Goal: Task Accomplishment & Management: Use online tool/utility

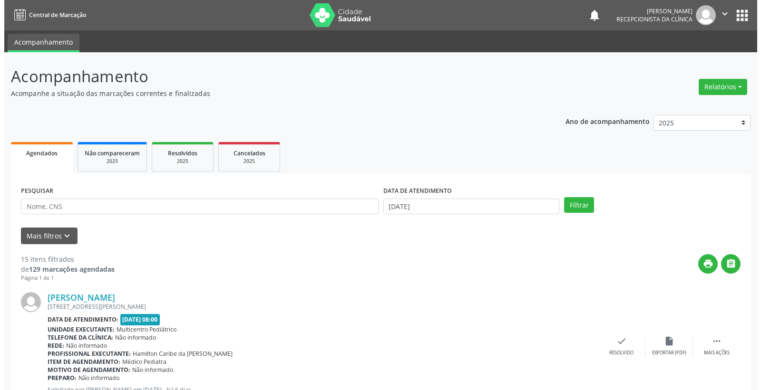
scroll to position [211, 0]
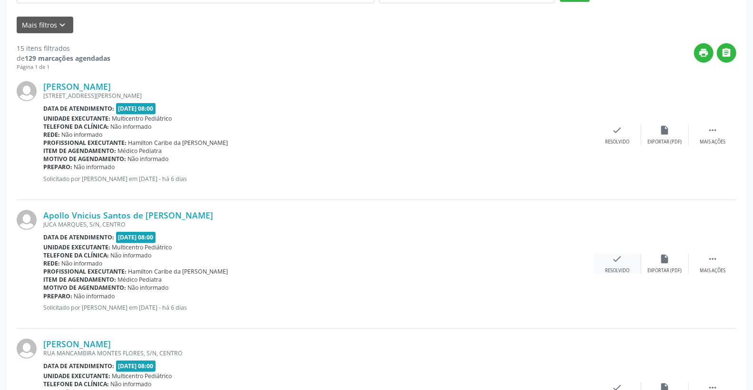
click at [615, 258] on icon "check" at bounding box center [617, 259] width 10 height 10
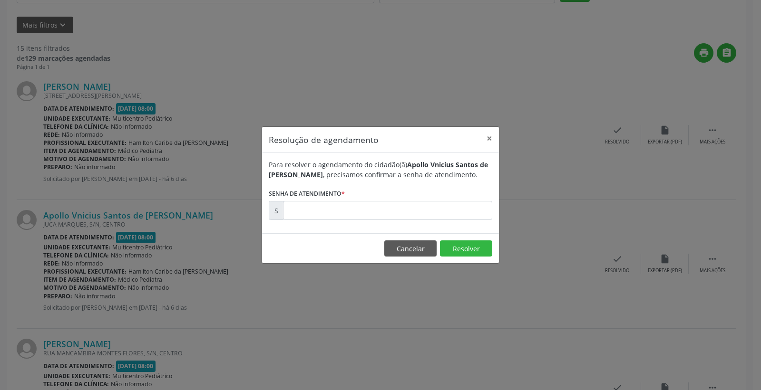
click at [432, 199] on form "Para resolver o agendamento do cidadão(ã) [PERSON_NAME] de [PERSON_NAME] , prec…" at bounding box center [381, 190] width 224 height 60
click at [426, 219] on input "text" at bounding box center [387, 210] width 209 height 19
type input "00177595"
click at [457, 246] on button "Resolver" at bounding box center [466, 249] width 52 height 16
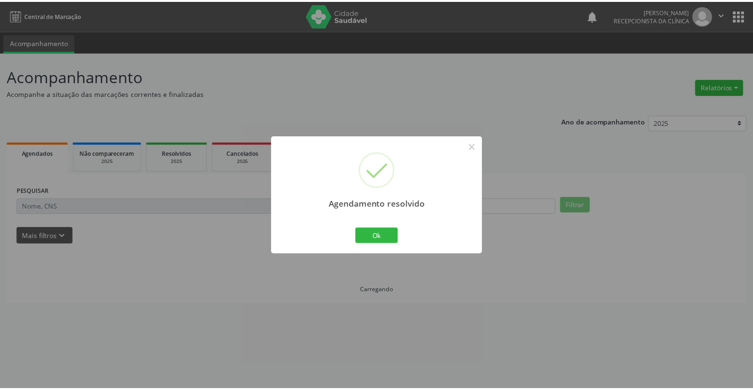
scroll to position [0, 0]
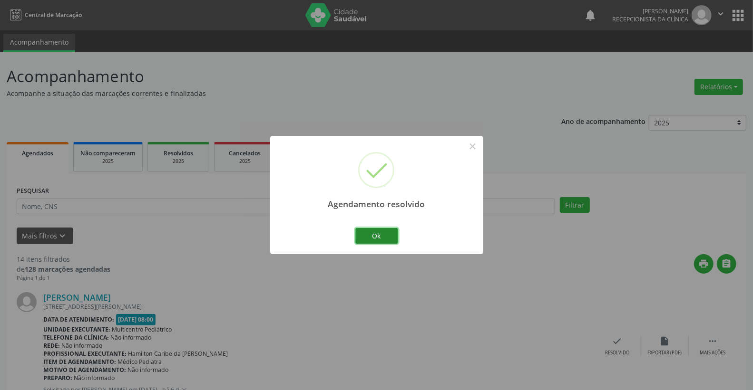
click at [379, 238] on button "Ok" at bounding box center [376, 236] width 43 height 16
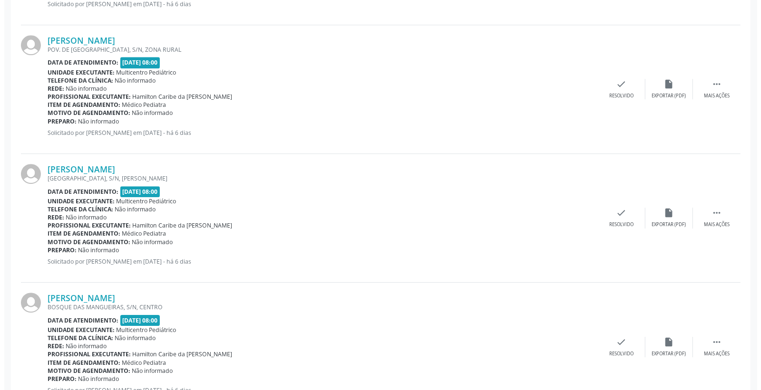
scroll to position [1721, 0]
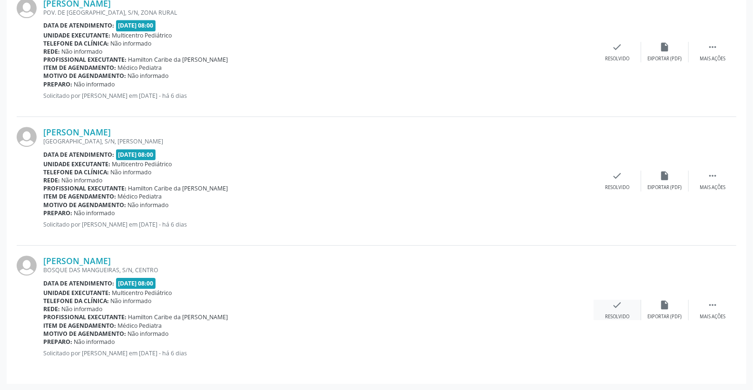
click at [615, 305] on icon "check" at bounding box center [617, 305] width 10 height 10
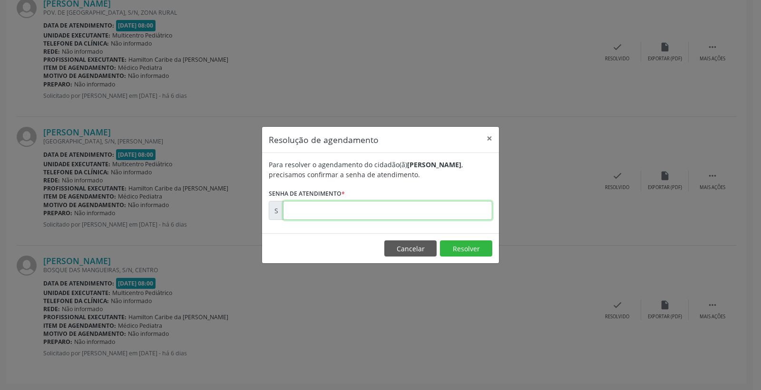
click at [428, 203] on input "text" at bounding box center [387, 210] width 209 height 19
type input "00177878"
click at [459, 251] on button "Resolver" at bounding box center [466, 249] width 52 height 16
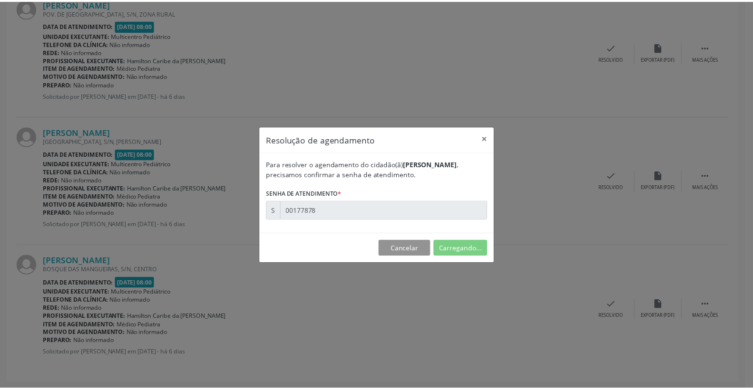
scroll to position [0, 0]
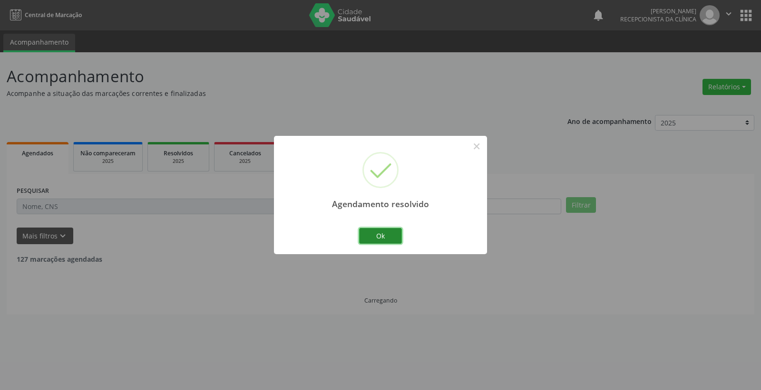
click at [392, 239] on button "Ok" at bounding box center [380, 236] width 43 height 16
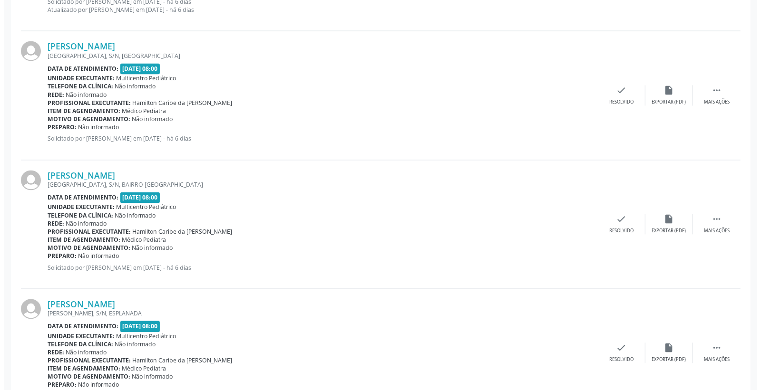
scroll to position [1162, 0]
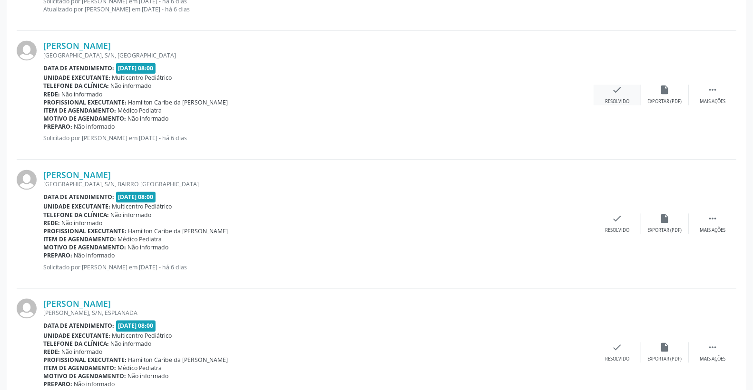
click at [622, 87] on div "check Resolvido" at bounding box center [618, 95] width 48 height 20
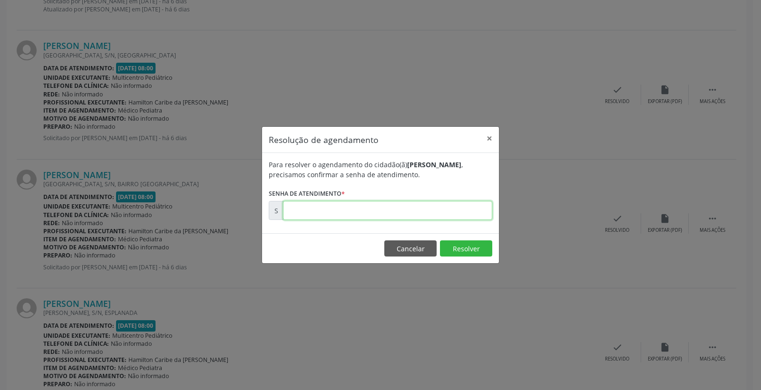
click at [454, 217] on input "text" at bounding box center [387, 210] width 209 height 19
type input "00177731"
click at [458, 241] on button "Resolver" at bounding box center [466, 249] width 52 height 16
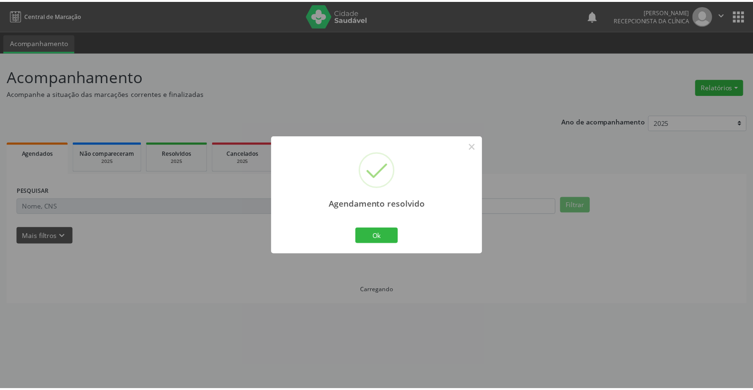
scroll to position [0, 0]
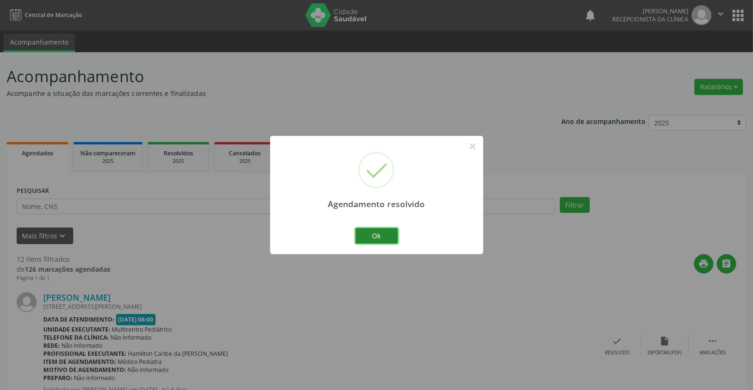
click at [386, 234] on button "Ok" at bounding box center [376, 236] width 43 height 16
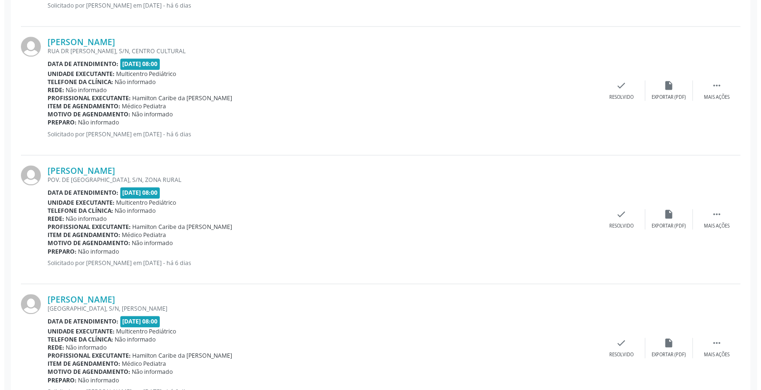
scroll to position [1463, 0]
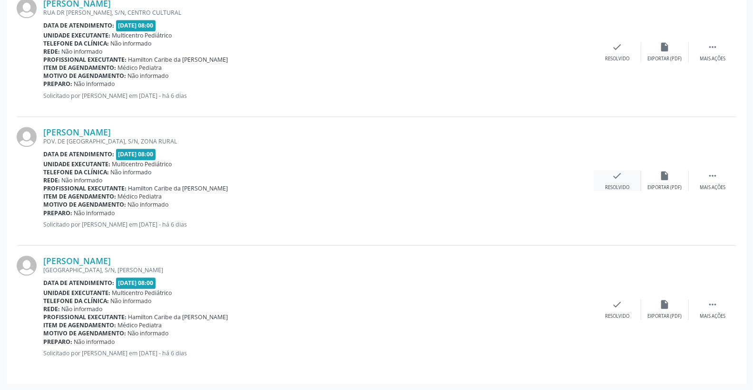
click at [625, 177] on div "check Resolvido" at bounding box center [618, 181] width 48 height 20
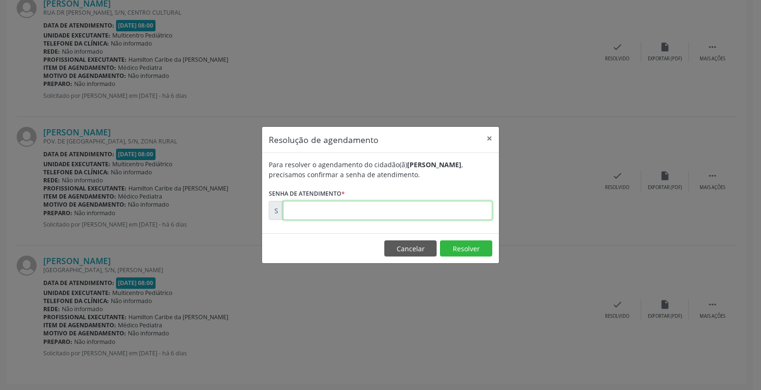
click at [450, 209] on input "text" at bounding box center [387, 210] width 209 height 19
type input "00177838"
click at [482, 244] on button "Resolver" at bounding box center [466, 249] width 52 height 16
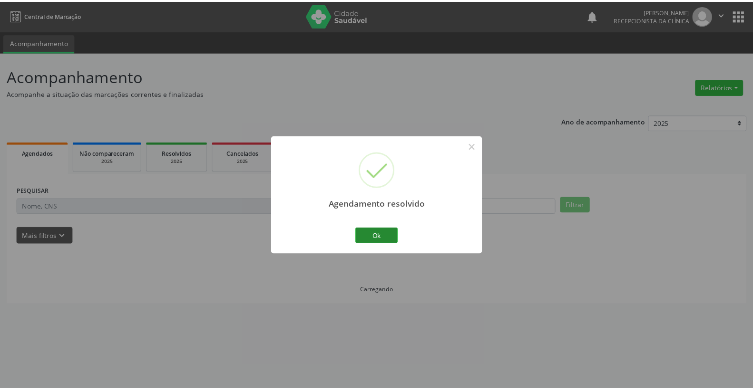
scroll to position [0, 0]
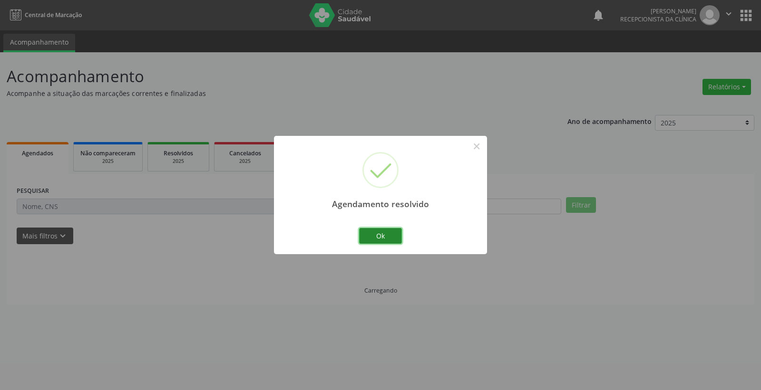
click at [378, 234] on button "Ok" at bounding box center [380, 236] width 43 height 16
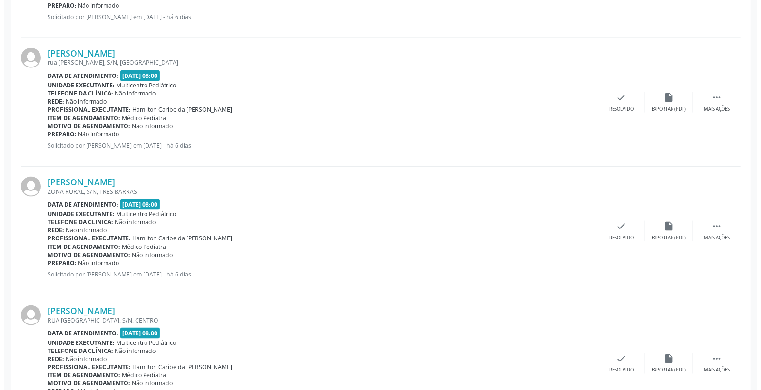
scroll to position [845, 0]
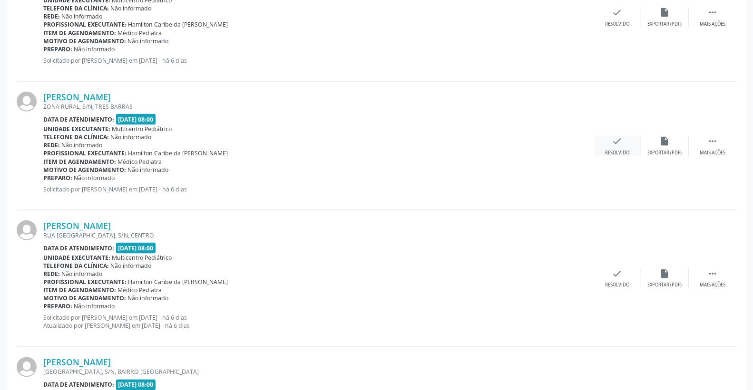
click at [624, 137] on div "check Resolvido" at bounding box center [618, 146] width 48 height 20
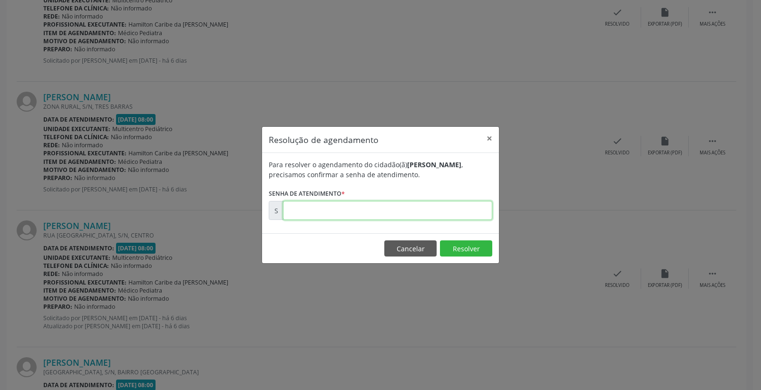
click at [437, 206] on input "text" at bounding box center [387, 210] width 209 height 19
type input "00000001"
drag, startPoint x: 410, startPoint y: 253, endPoint x: 414, endPoint y: 249, distance: 5.7
click at [411, 251] on button "Cancelar" at bounding box center [410, 249] width 52 height 16
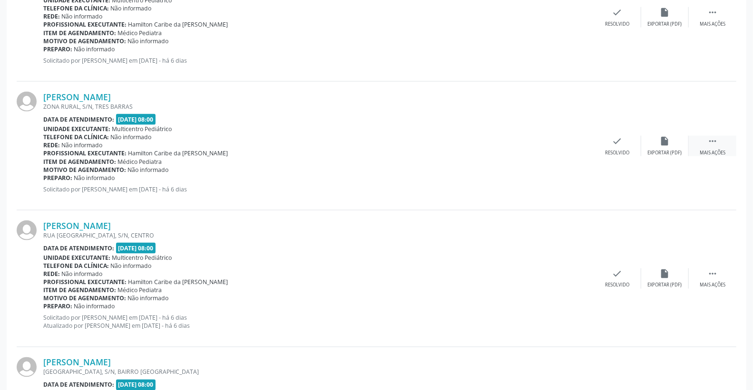
click at [722, 138] on div " Mais ações" at bounding box center [713, 146] width 48 height 20
click at [568, 145] on icon "print" at bounding box center [570, 141] width 10 height 10
click at [473, 146] on div "check Resolvido" at bounding box center [475, 146] width 48 height 20
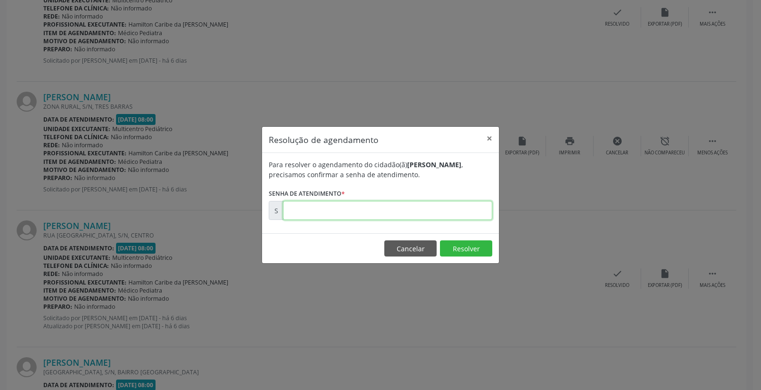
paste input "00177721"
type input "00177721"
click at [474, 251] on button "Resolver" at bounding box center [466, 249] width 52 height 16
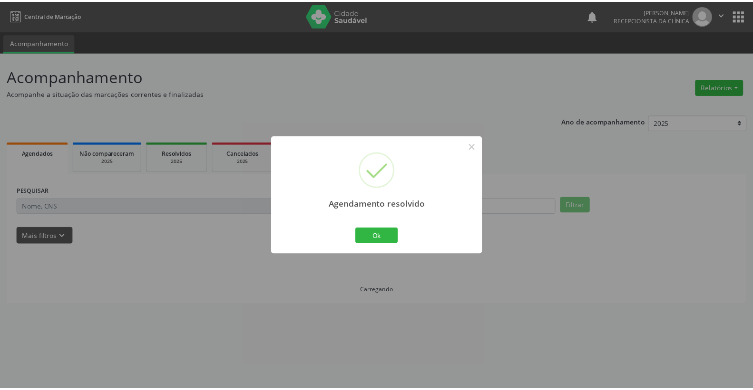
scroll to position [0, 0]
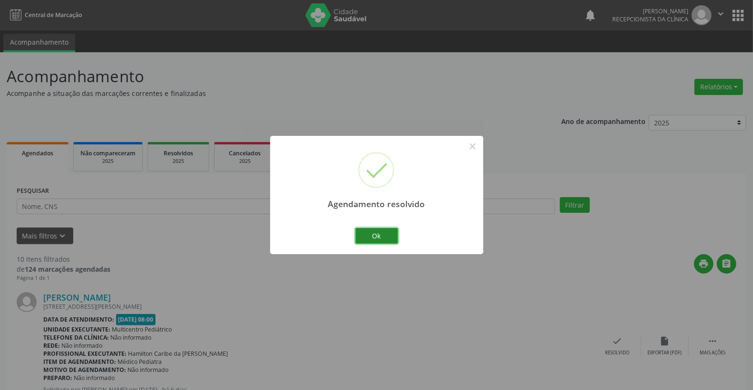
click at [396, 236] on button "Ok" at bounding box center [376, 236] width 43 height 16
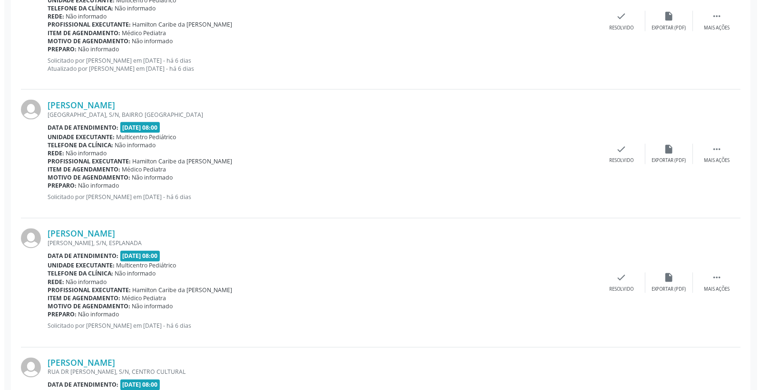
scroll to position [1004, 0]
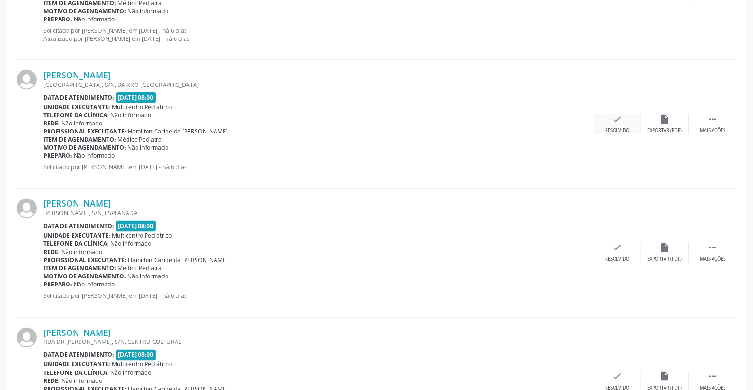
click at [617, 120] on icon "check" at bounding box center [617, 119] width 10 height 10
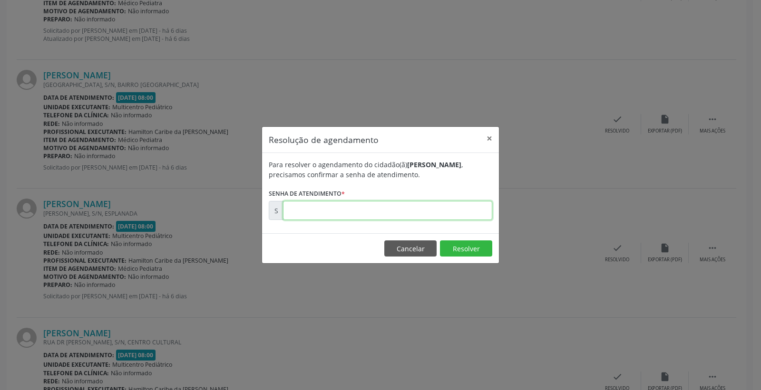
click at [443, 213] on input "text" at bounding box center [387, 210] width 209 height 19
type input "00177771"
click at [479, 250] on button "Resolver" at bounding box center [466, 249] width 52 height 16
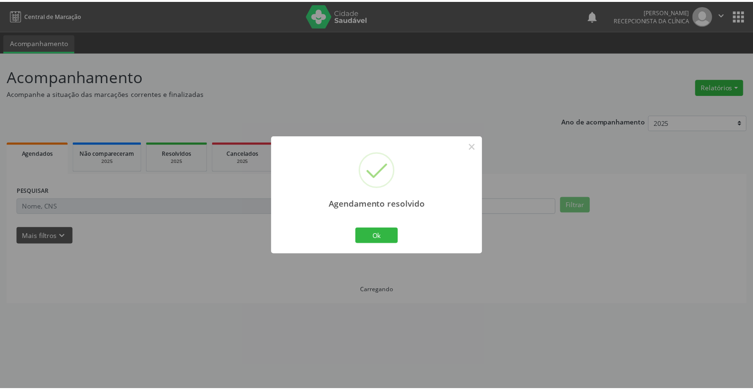
scroll to position [0, 0]
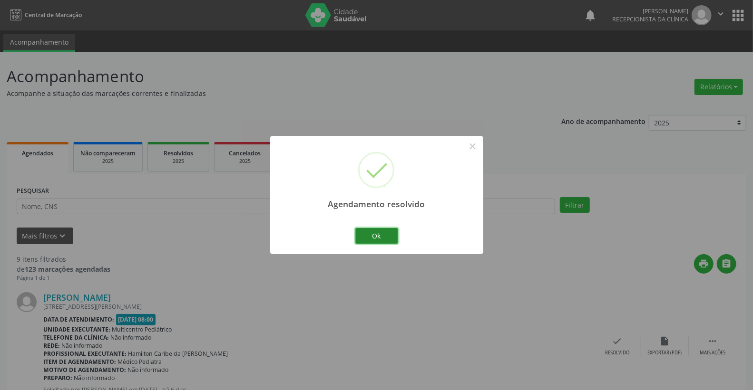
drag, startPoint x: 389, startPoint y: 232, endPoint x: 305, endPoint y: 265, distance: 90.5
click at [388, 234] on button "Ok" at bounding box center [376, 236] width 43 height 16
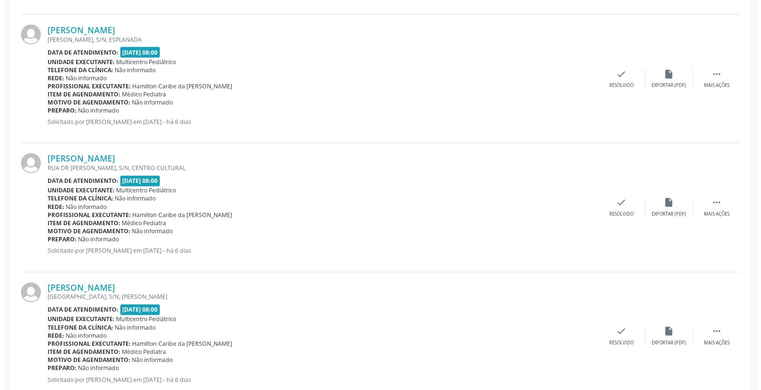
scroll to position [1076, 0]
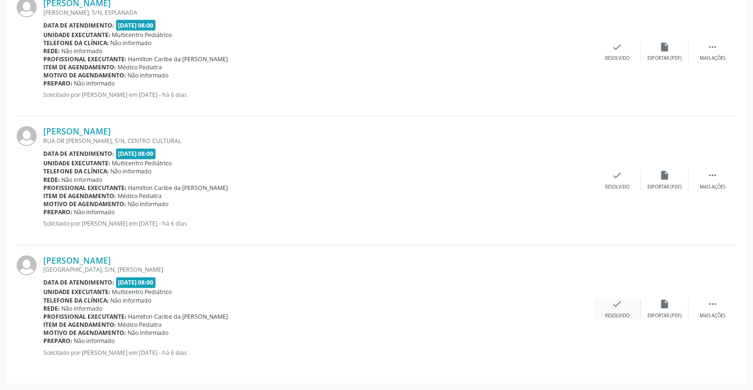
click at [626, 310] on div "check Resolvido" at bounding box center [618, 310] width 48 height 20
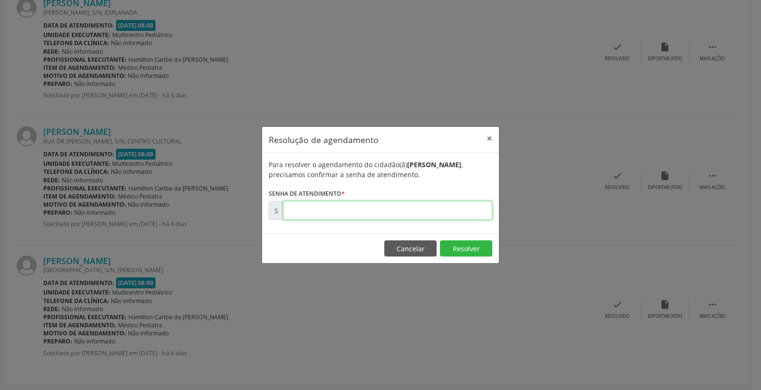
click at [462, 218] on input "text" at bounding box center [387, 210] width 209 height 19
type input "00177865"
click at [471, 251] on button "Resolver" at bounding box center [466, 249] width 52 height 16
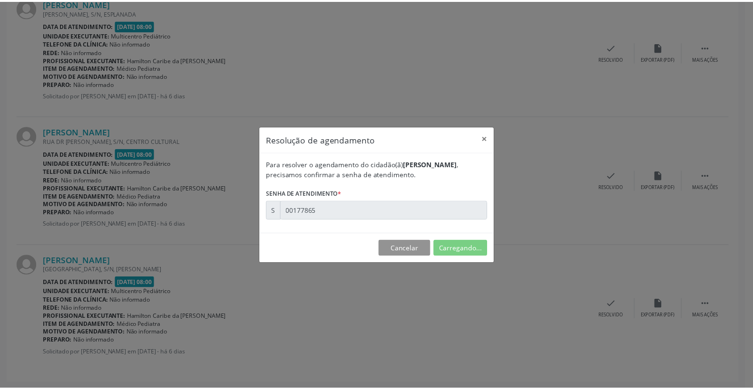
scroll to position [0, 0]
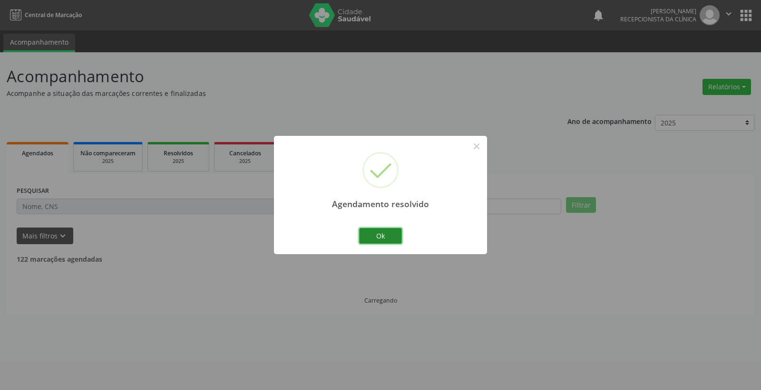
click at [400, 238] on button "Ok" at bounding box center [380, 236] width 43 height 16
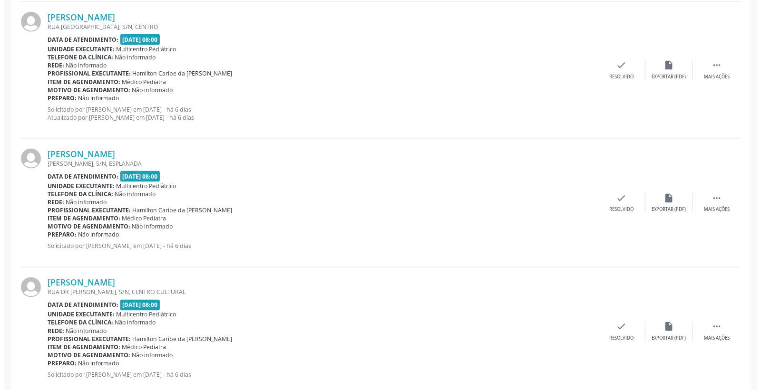
scroll to position [947, 0]
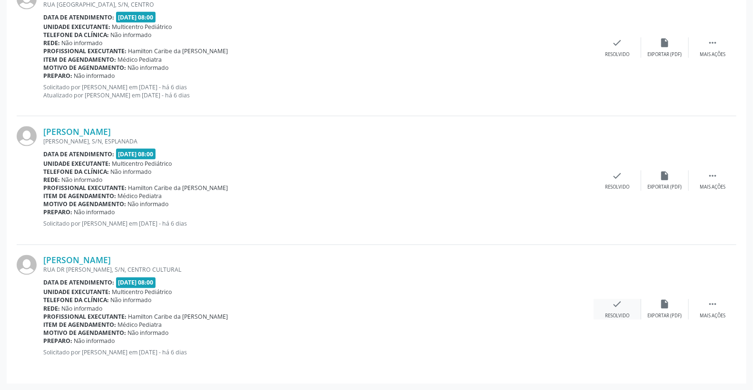
click at [614, 310] on div "check Resolvido" at bounding box center [618, 310] width 48 height 20
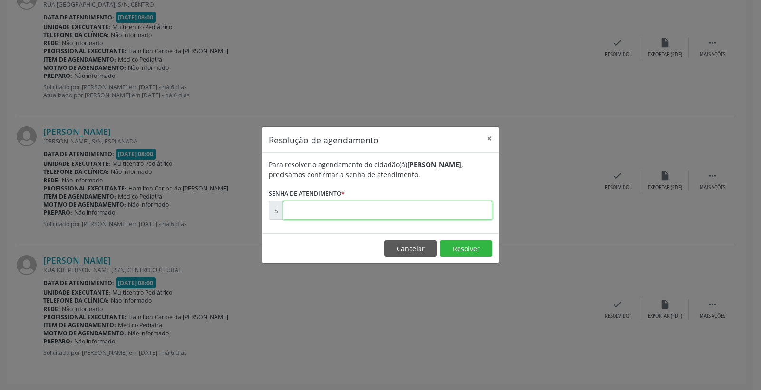
click at [469, 220] on input "text" at bounding box center [387, 210] width 209 height 19
type input "00177783"
click at [474, 254] on button "Resolver" at bounding box center [466, 249] width 52 height 16
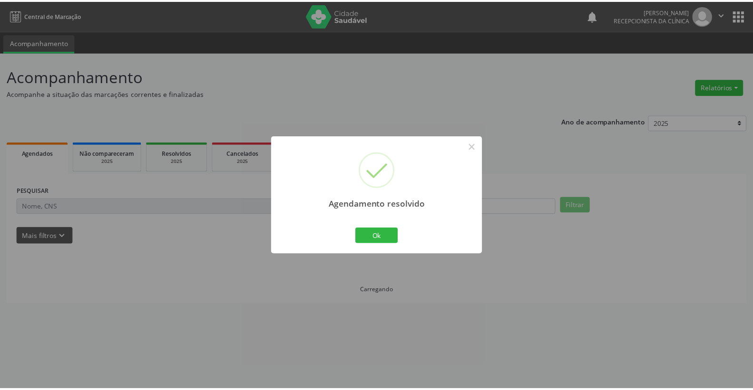
scroll to position [0, 0]
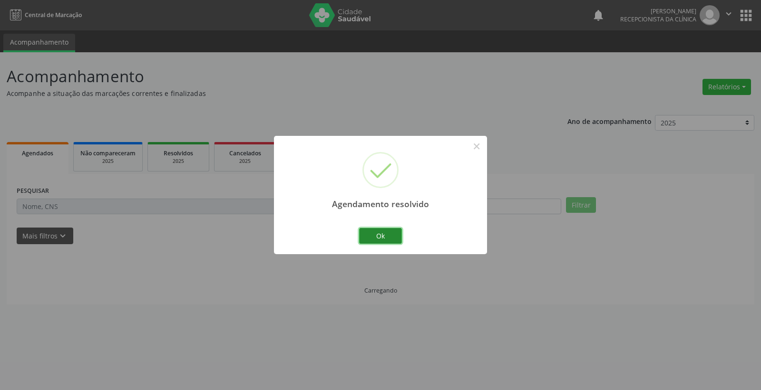
click at [389, 242] on button "Ok" at bounding box center [380, 236] width 43 height 16
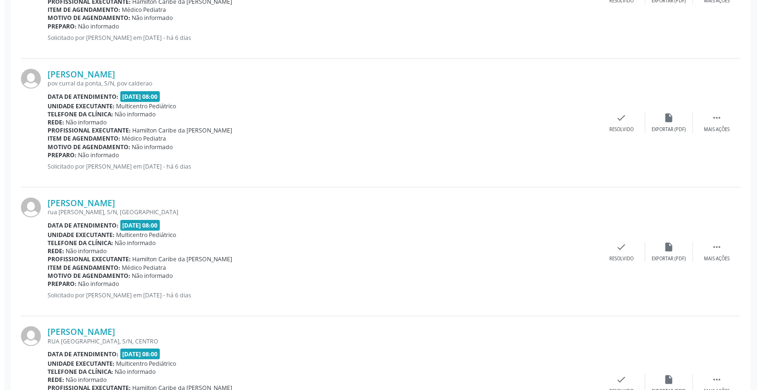
scroll to position [634, 0]
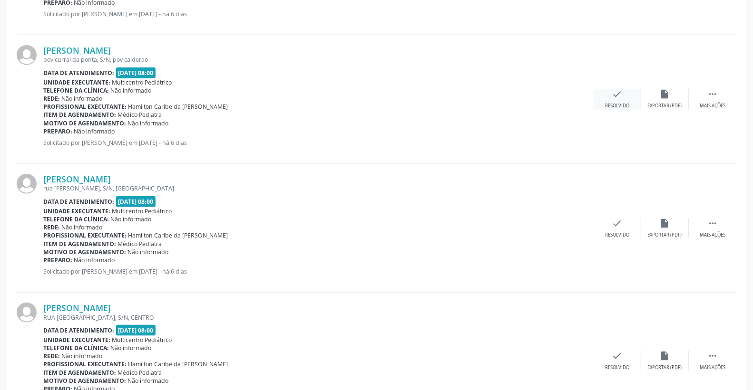
click at [615, 98] on icon "check" at bounding box center [617, 94] width 10 height 10
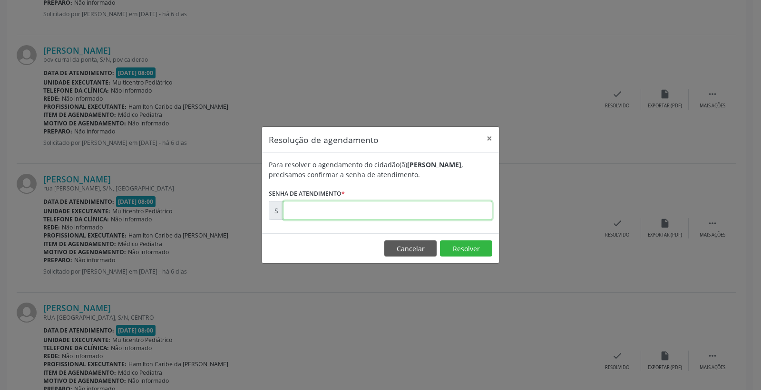
click at [439, 209] on input "text" at bounding box center [387, 210] width 209 height 19
type input "00177630"
click at [459, 247] on button "Resolver" at bounding box center [466, 249] width 52 height 16
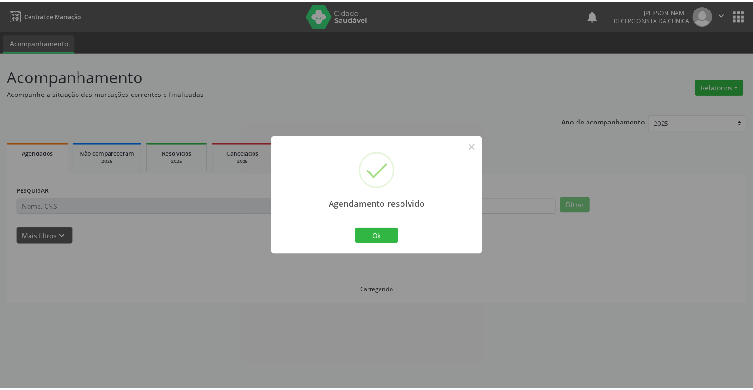
scroll to position [0, 0]
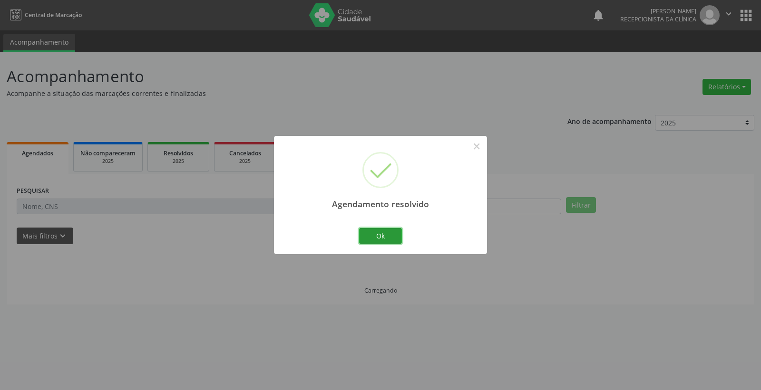
click at [384, 233] on button "Ok" at bounding box center [380, 236] width 43 height 16
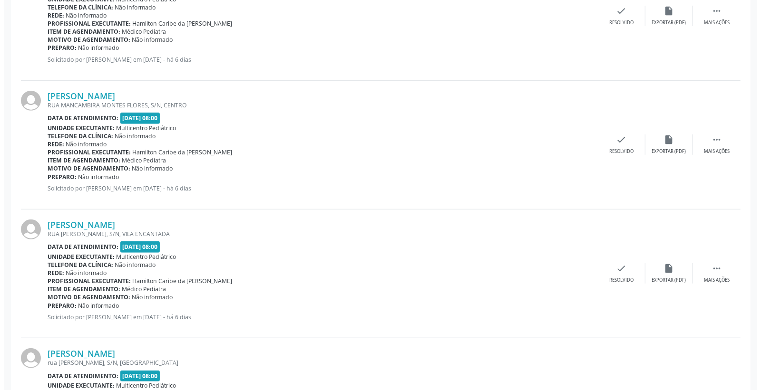
scroll to position [422, 0]
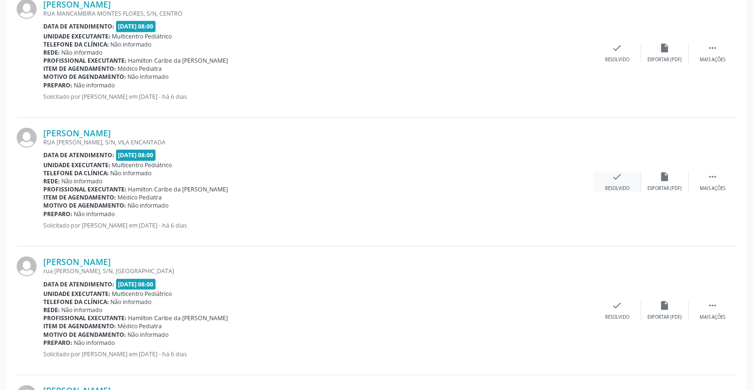
click at [622, 179] on div "check Resolvido" at bounding box center [618, 182] width 48 height 20
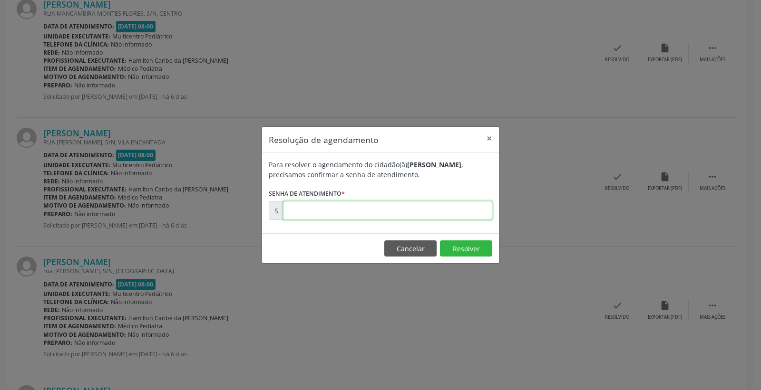
click at [458, 217] on input "text" at bounding box center [387, 210] width 209 height 19
type input "00177600"
click at [454, 249] on button "Resolver" at bounding box center [466, 249] width 52 height 16
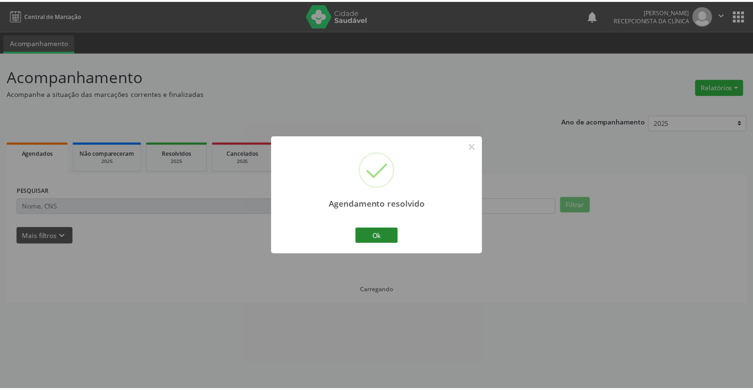
scroll to position [0, 0]
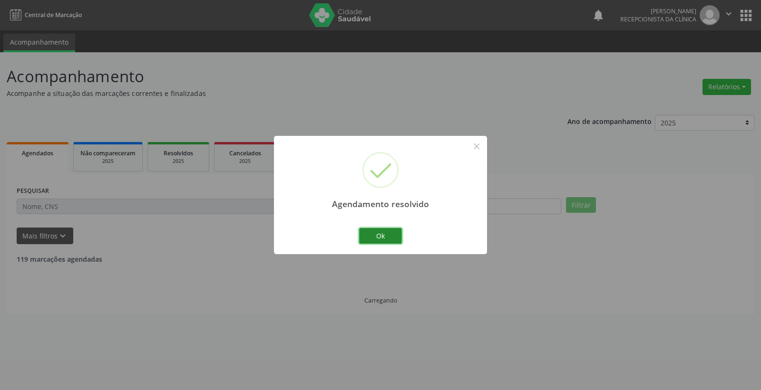
click at [384, 238] on button "Ok" at bounding box center [380, 236] width 43 height 16
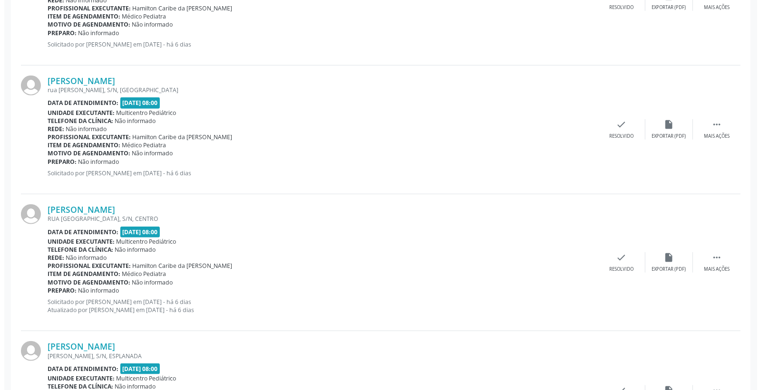
scroll to position [476, 0]
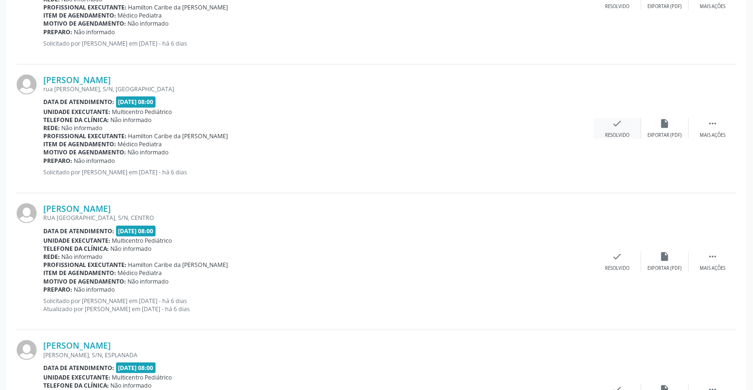
click at [615, 125] on icon "check" at bounding box center [617, 123] width 10 height 10
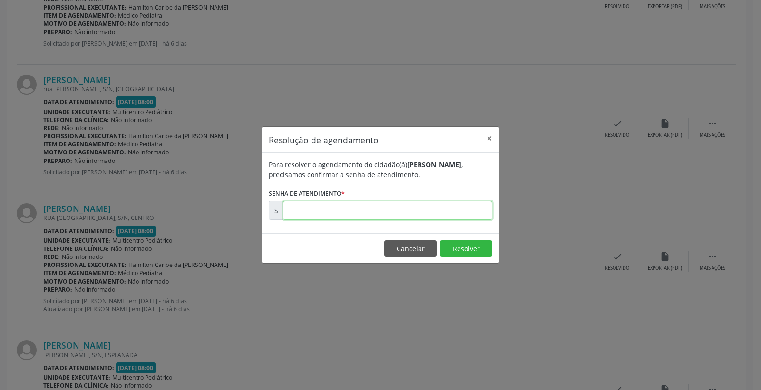
click at [457, 207] on input "text" at bounding box center [387, 210] width 209 height 19
type input "00177651"
click at [455, 250] on button "Resolver" at bounding box center [466, 249] width 52 height 16
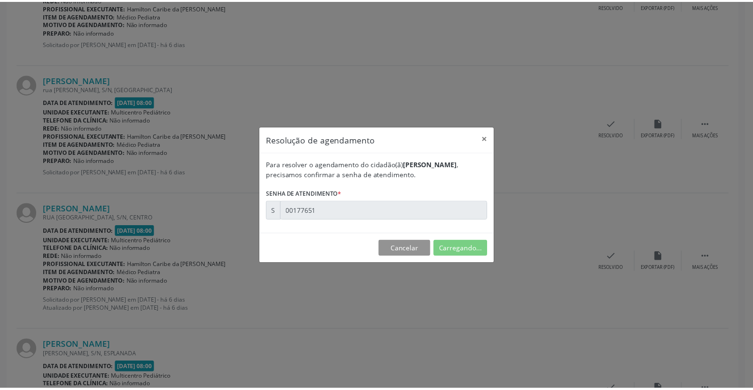
scroll to position [0, 0]
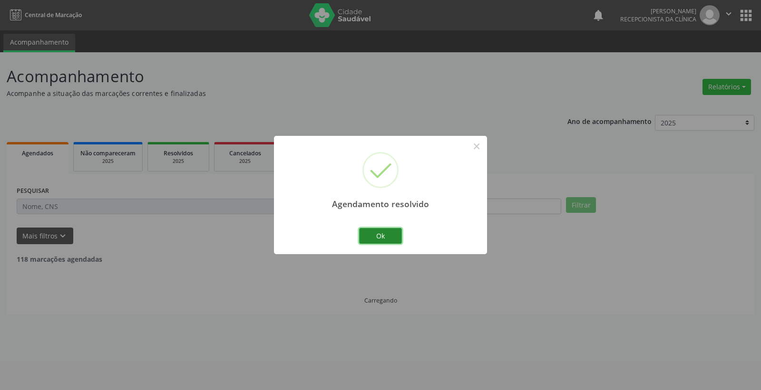
click at [388, 235] on button "Ok" at bounding box center [380, 236] width 43 height 16
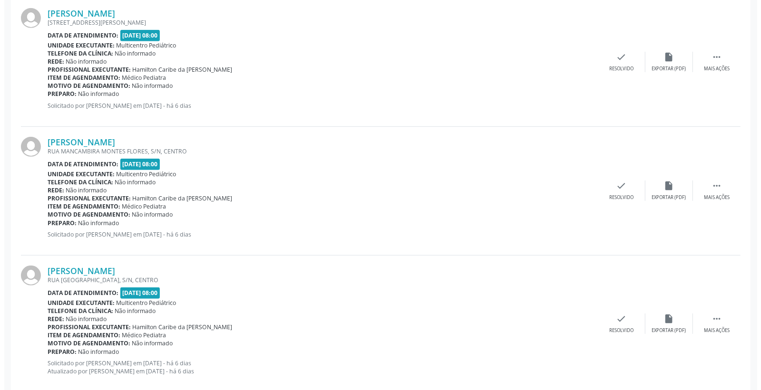
scroll to position [317, 0]
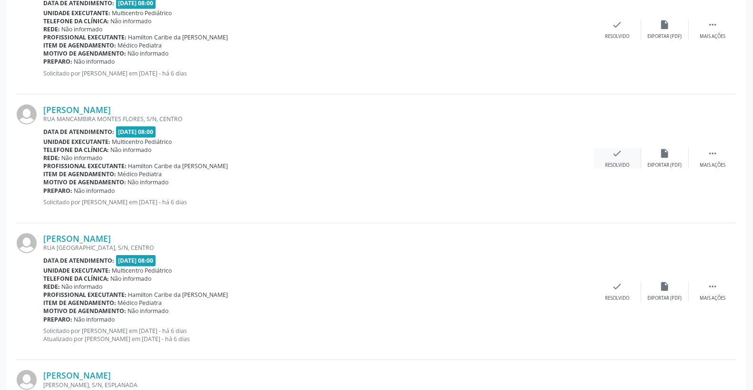
click at [622, 150] on div "check Resolvido" at bounding box center [618, 158] width 48 height 20
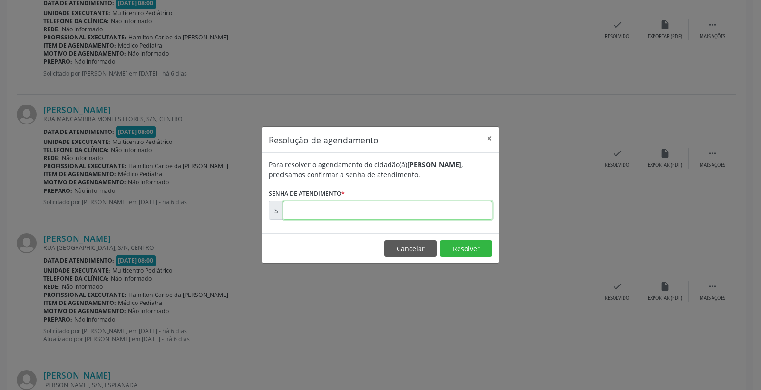
click at [432, 204] on input "text" at bounding box center [387, 210] width 209 height 19
type input "00177596"
click at [469, 245] on button "Resolver" at bounding box center [466, 249] width 52 height 16
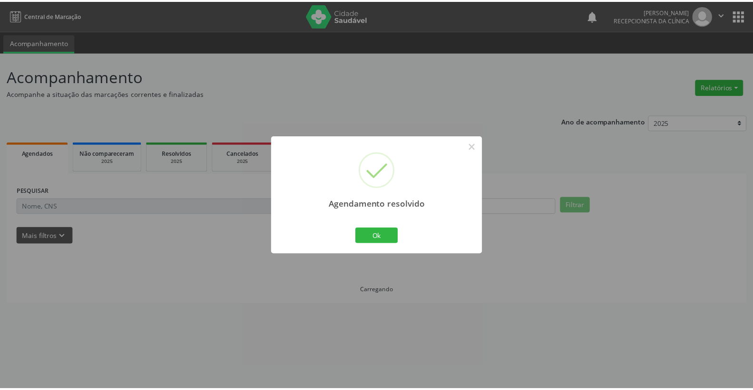
scroll to position [0, 0]
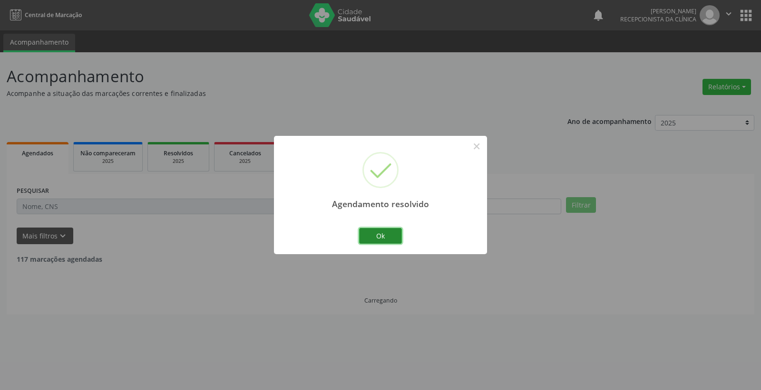
click at [386, 241] on button "Ok" at bounding box center [380, 236] width 43 height 16
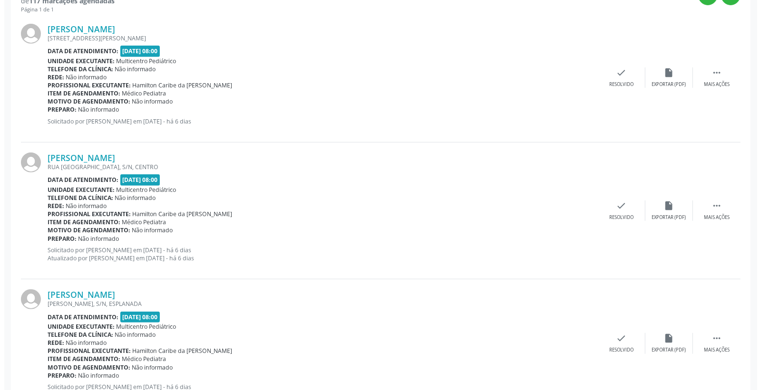
scroll to position [250, 0]
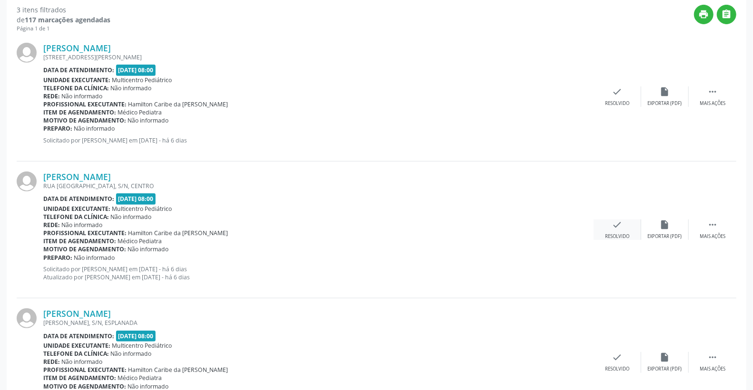
click at [621, 221] on icon "check" at bounding box center [617, 225] width 10 height 10
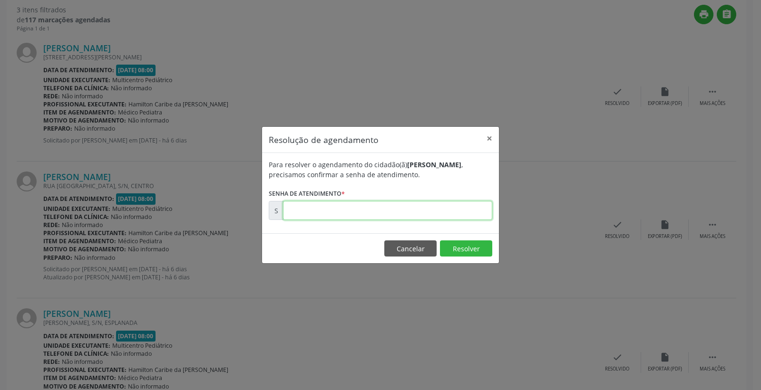
click at [437, 208] on input "text" at bounding box center [387, 210] width 209 height 19
type input "00177725"
click at [460, 253] on button "Resolver" at bounding box center [466, 249] width 52 height 16
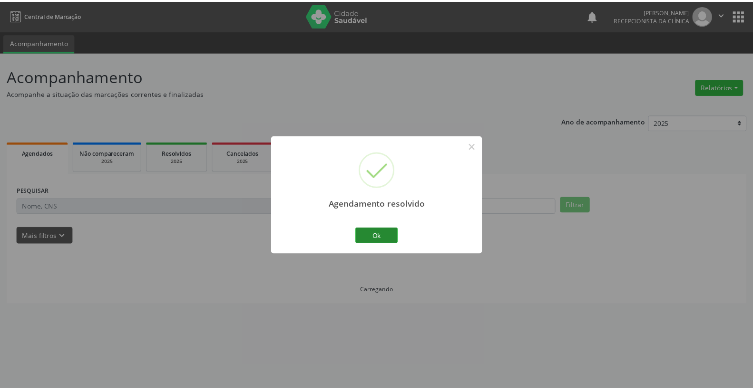
scroll to position [0, 0]
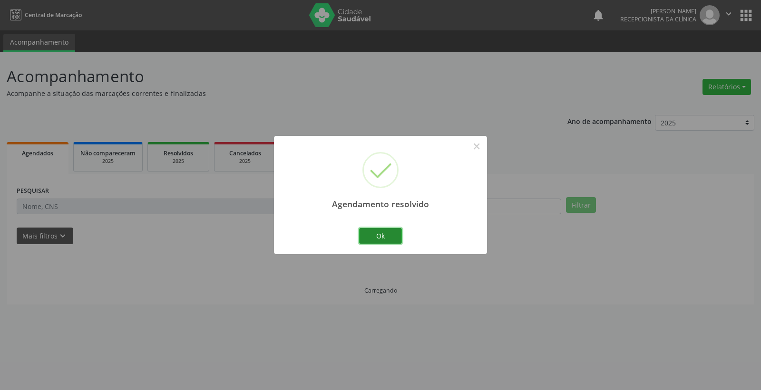
click at [384, 231] on button "Ok" at bounding box center [380, 236] width 43 height 16
